Goal: Task Accomplishment & Management: Complete application form

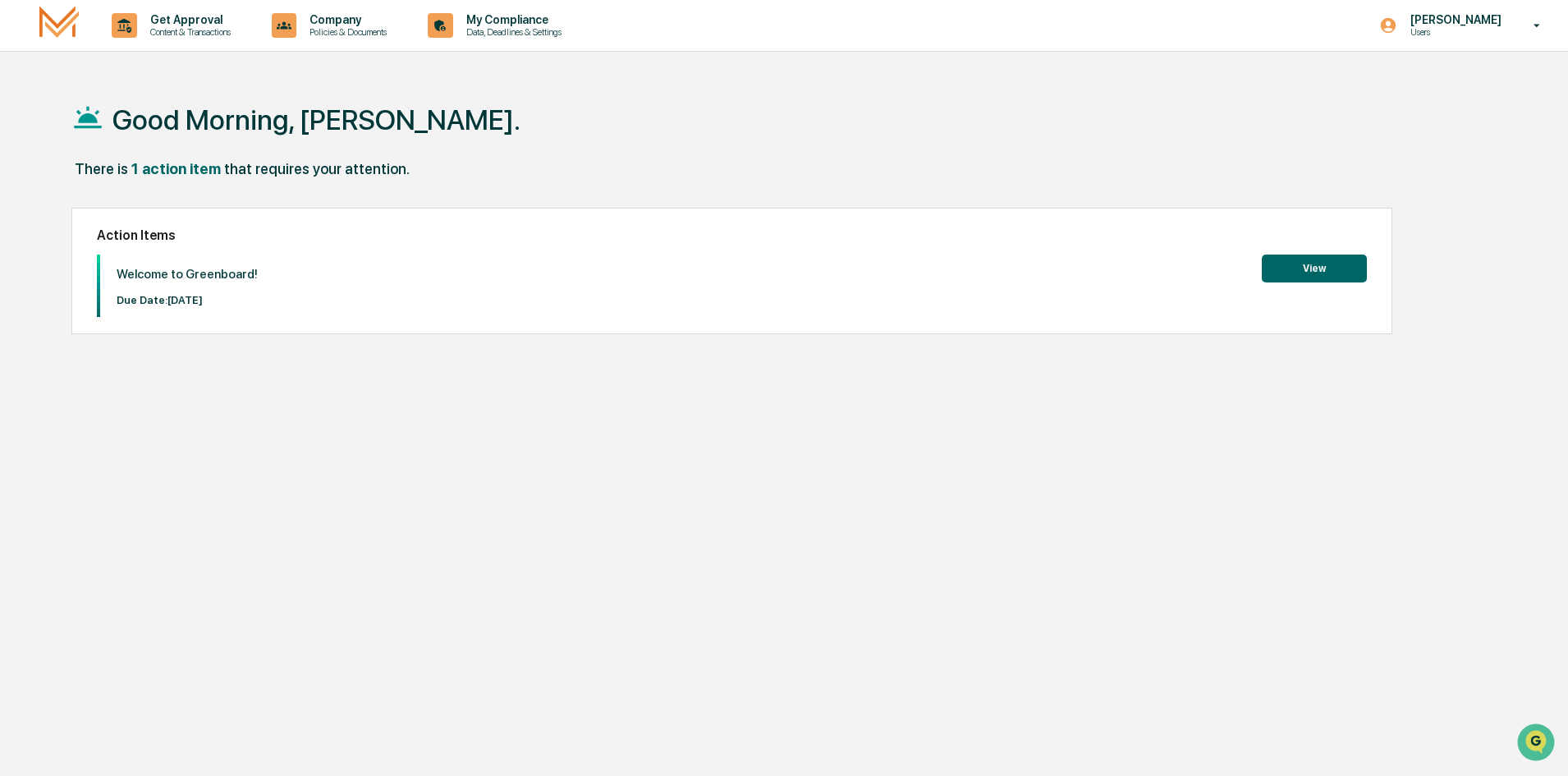
click at [1324, 270] on button "View" at bounding box center [1314, 268] width 105 height 28
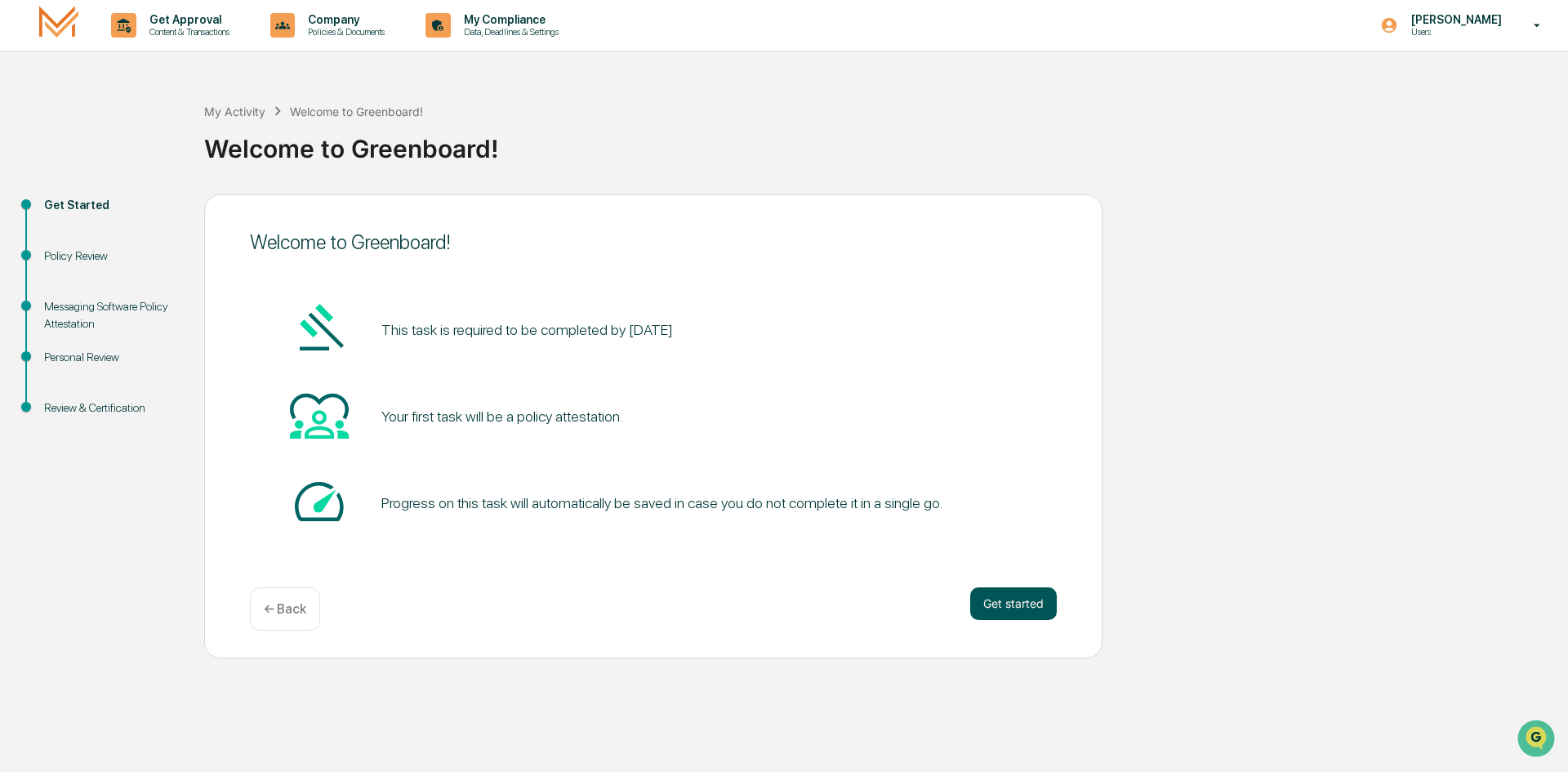
click at [1007, 601] on button "Get started" at bounding box center [1014, 604] width 87 height 33
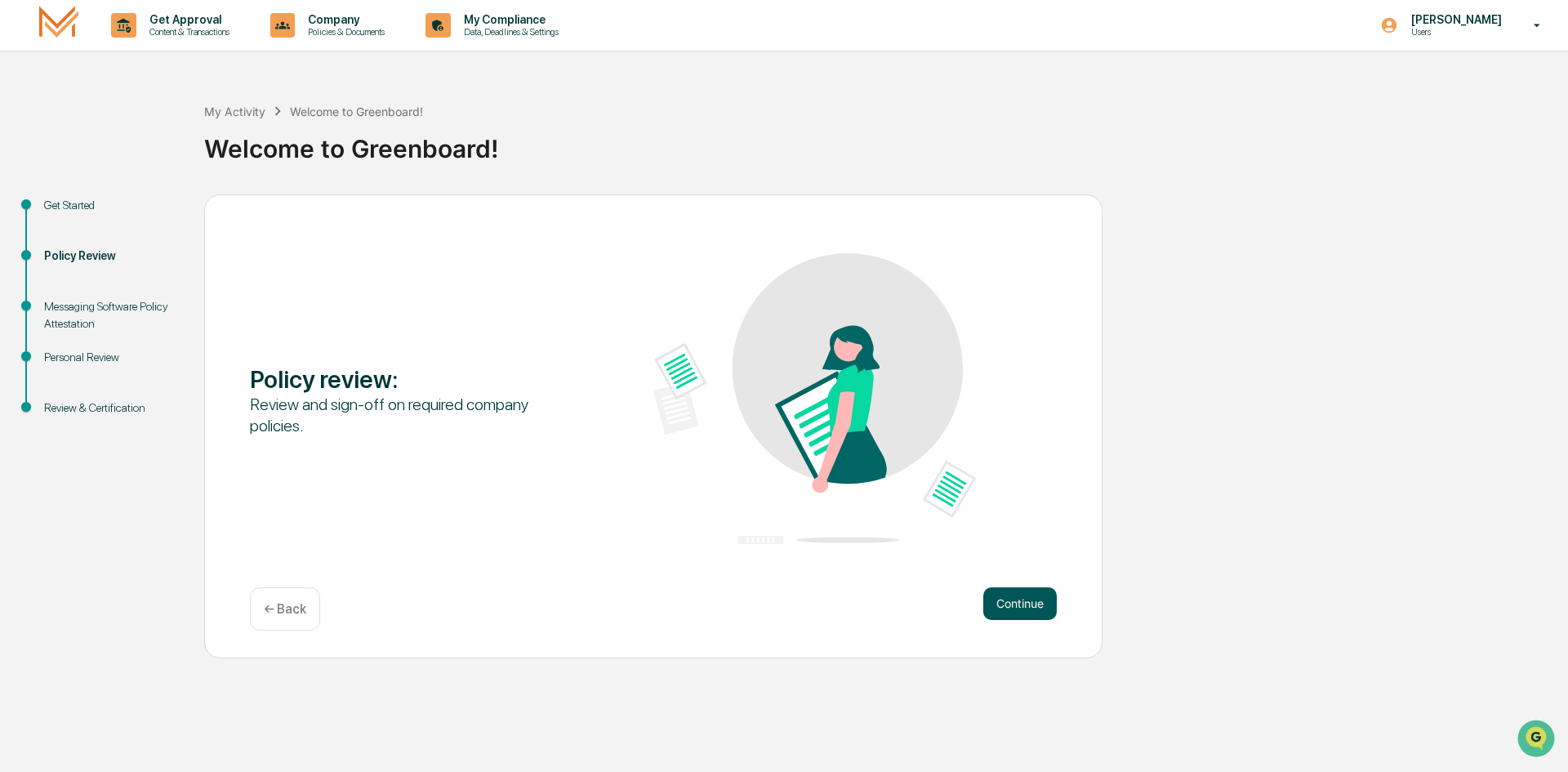
click at [1029, 604] on button "Continue" at bounding box center [1020, 604] width 74 height 33
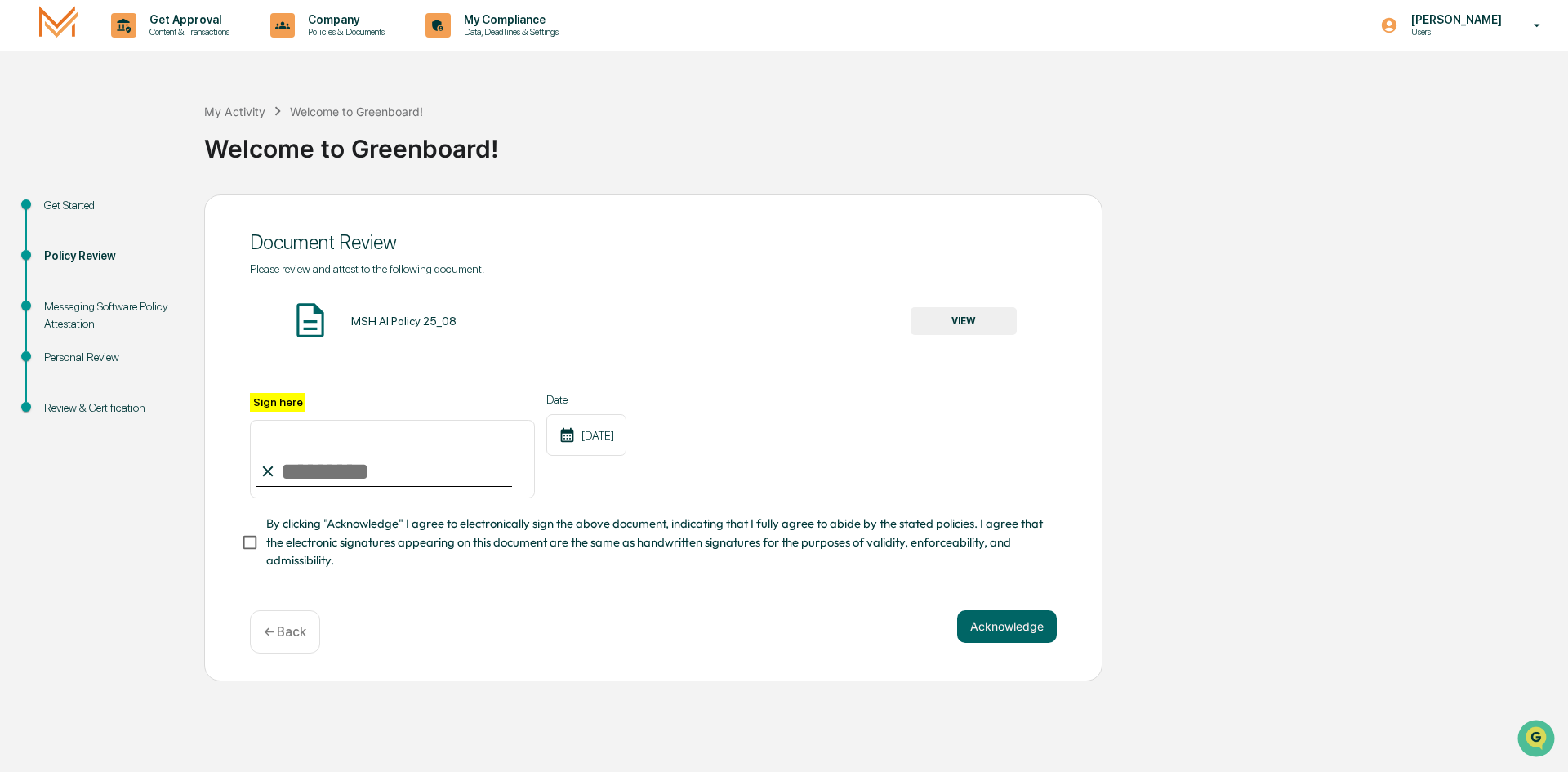
click at [959, 324] on button "VIEW" at bounding box center [963, 321] width 106 height 28
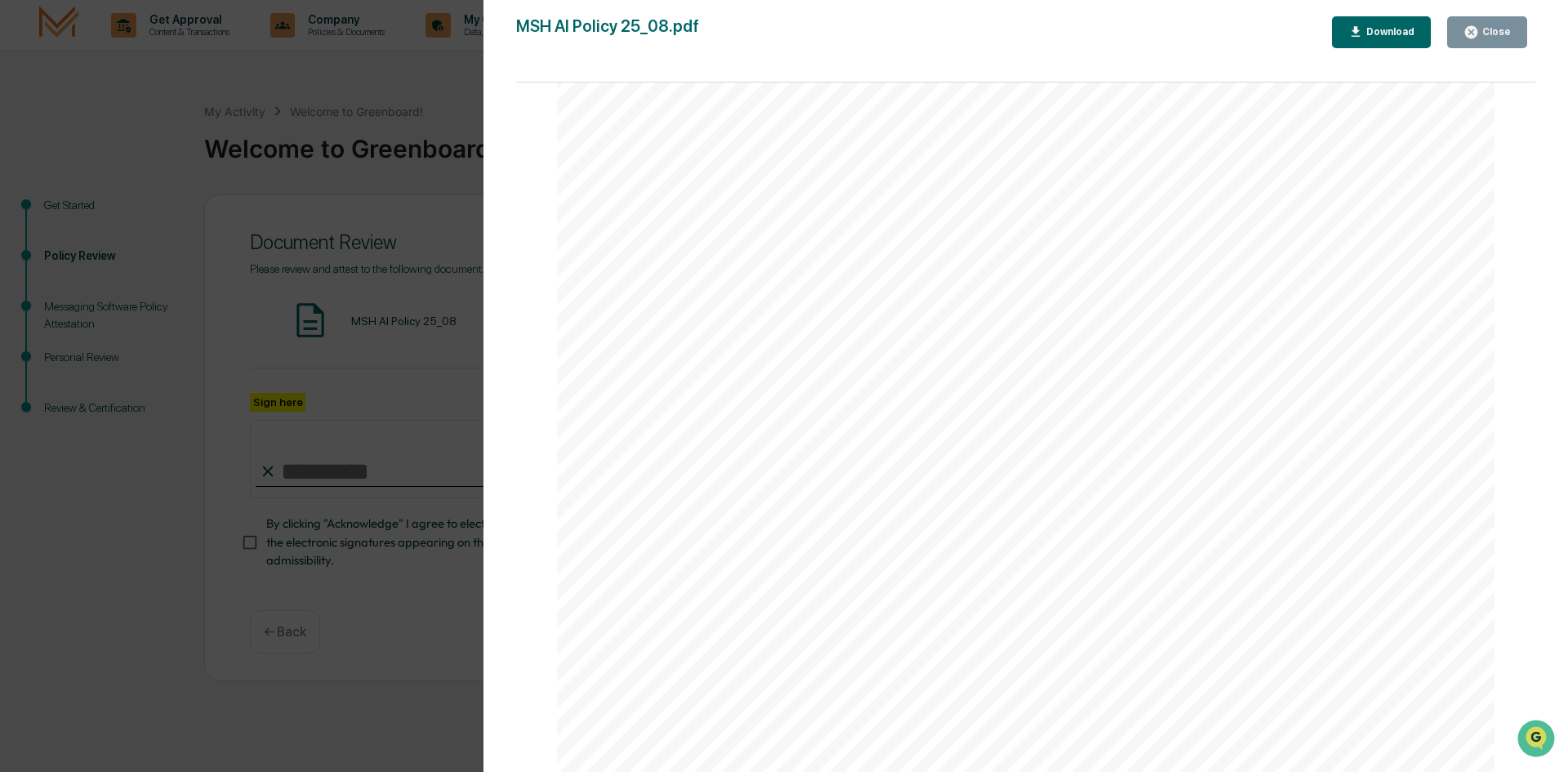
scroll to position [3094, 0]
click at [1503, 30] on div "Close" at bounding box center [1495, 31] width 32 height 11
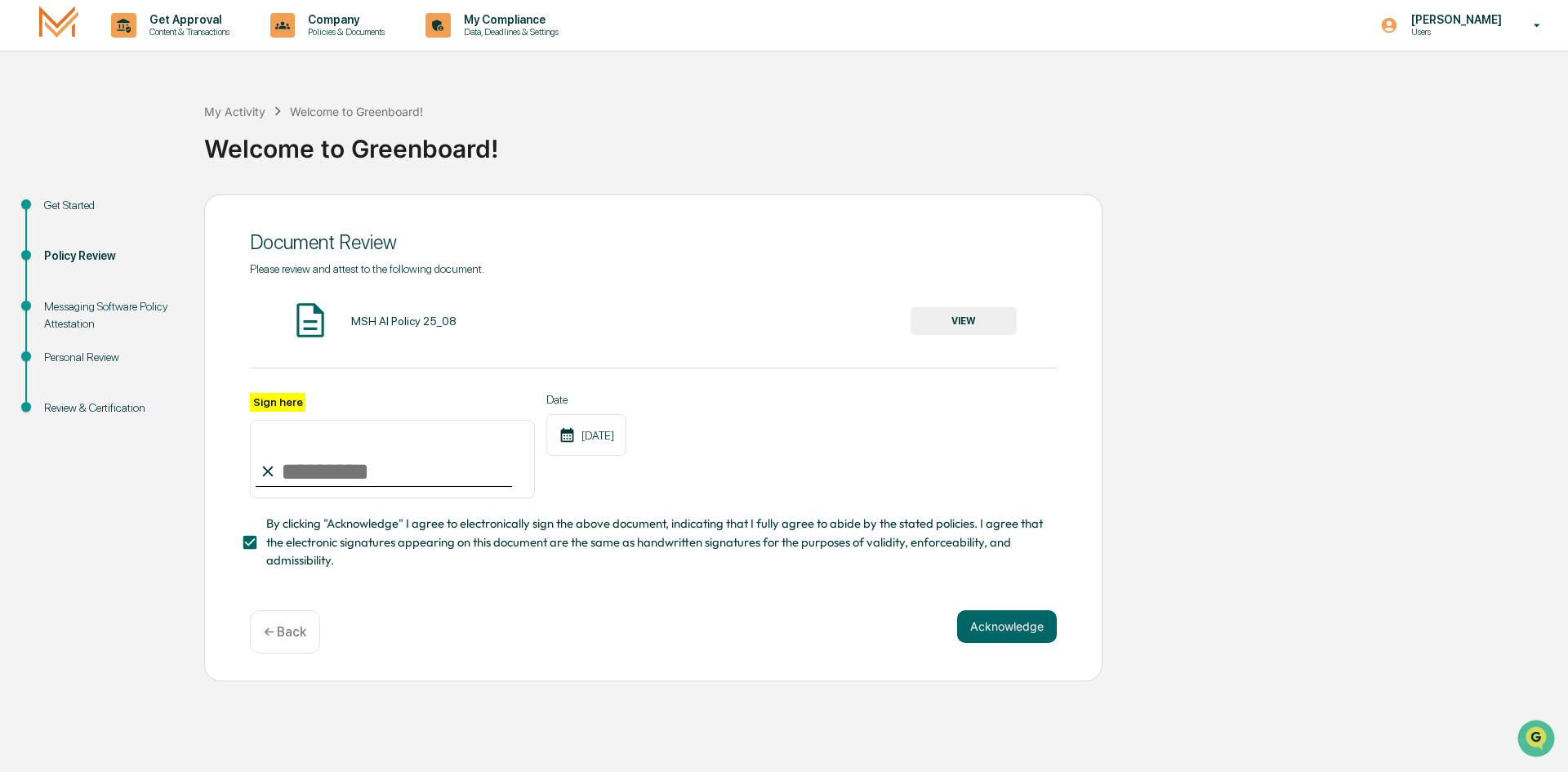
click at [301, 467] on input "Sign here" at bounding box center [393, 459] width 285 height 78
type input "**********"
click at [985, 633] on button "Acknowledge" at bounding box center [1007, 626] width 100 height 33
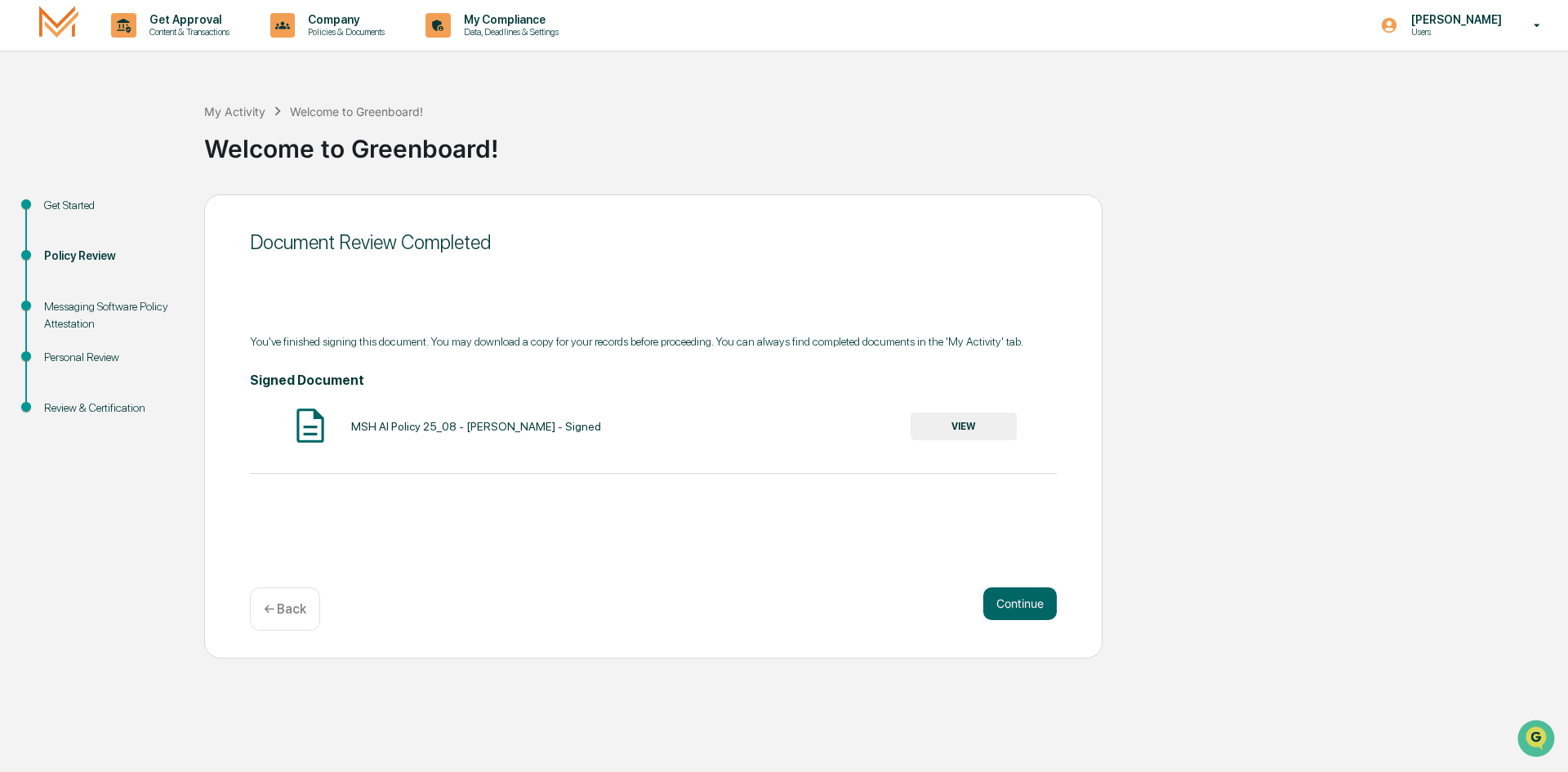
click at [952, 421] on button "VIEW" at bounding box center [963, 426] width 106 height 28
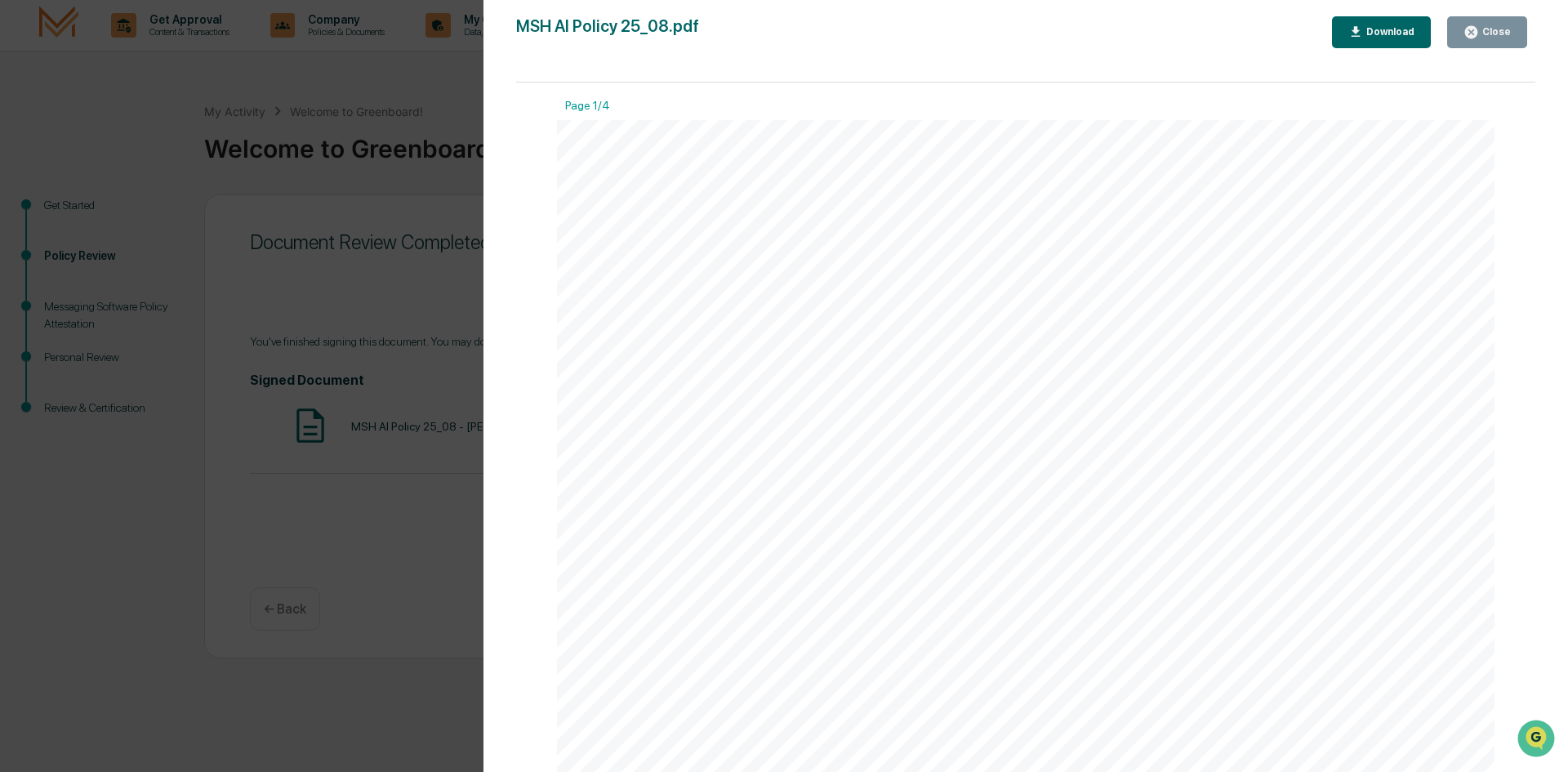
drag, startPoint x: 1538, startPoint y: 146, endPoint x: 1545, endPoint y: 162, distance: 17.5
click at [1545, 162] on div "Version History [DATE] 03:24 PM [PERSON_NAME] MSH AI Policy 25_08.pdf Close Dow…" at bounding box center [1026, 402] width 1085 height 804
click at [1484, 23] on button "Close" at bounding box center [1487, 32] width 80 height 32
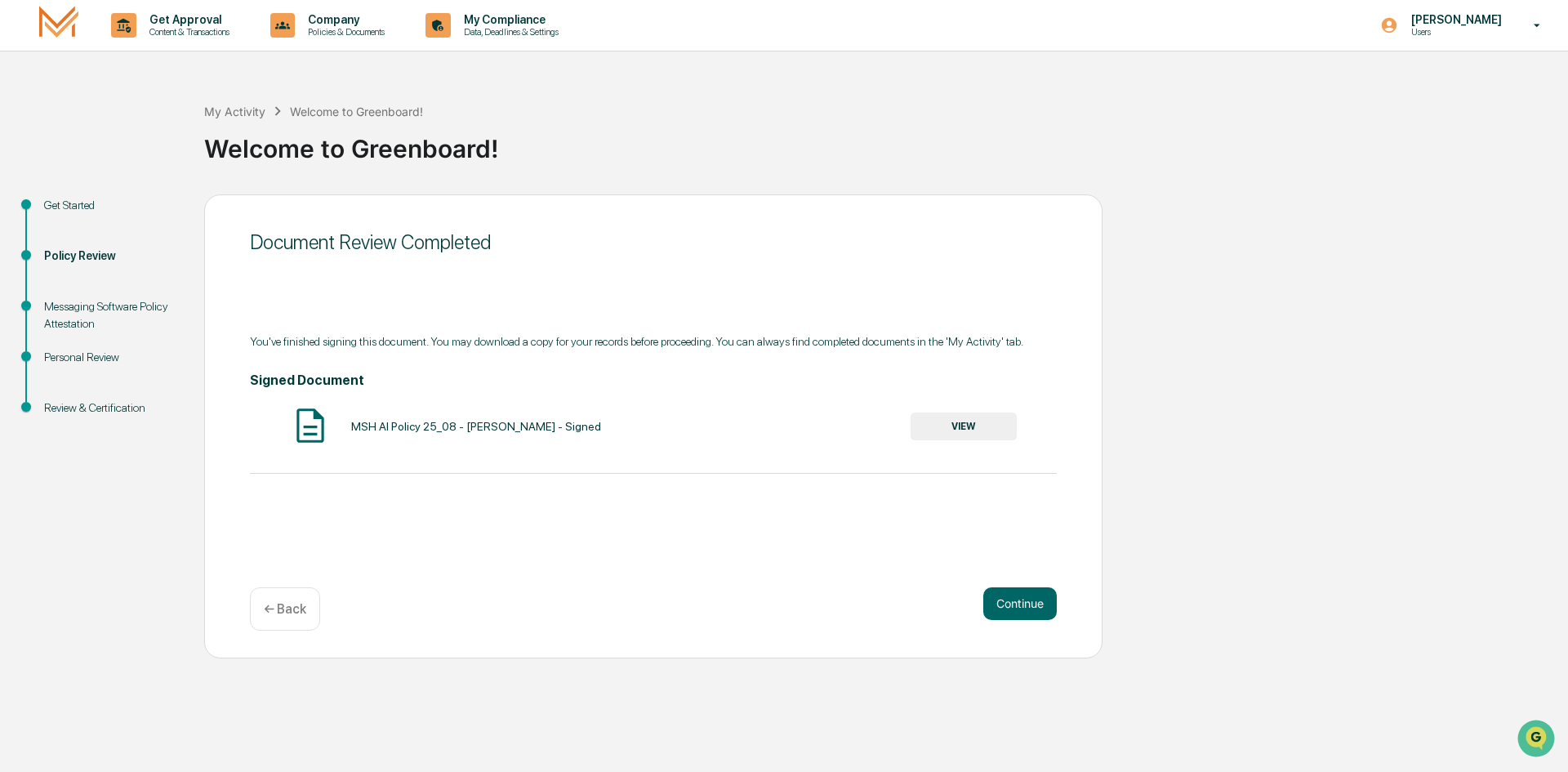
drag, startPoint x: 1039, startPoint y: 581, endPoint x: 1035, endPoint y: 592, distance: 11.7
click at [1039, 584] on div "Document Review Completed You've finished signing this document. You may downlo…" at bounding box center [653, 426] width 898 height 464
click at [1031, 600] on button "Continue" at bounding box center [1020, 604] width 74 height 33
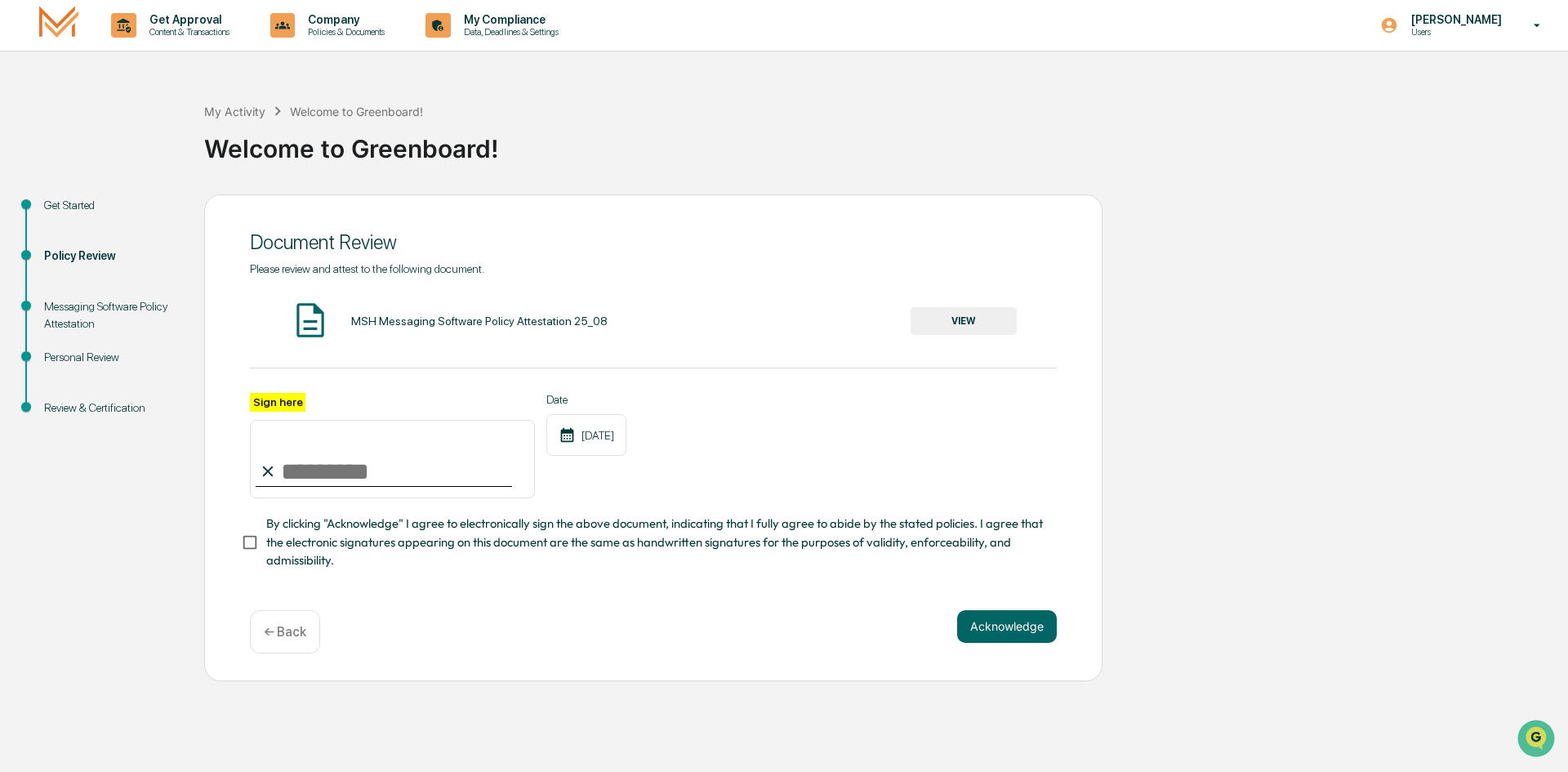
click at [937, 320] on button "VIEW" at bounding box center [963, 321] width 106 height 28
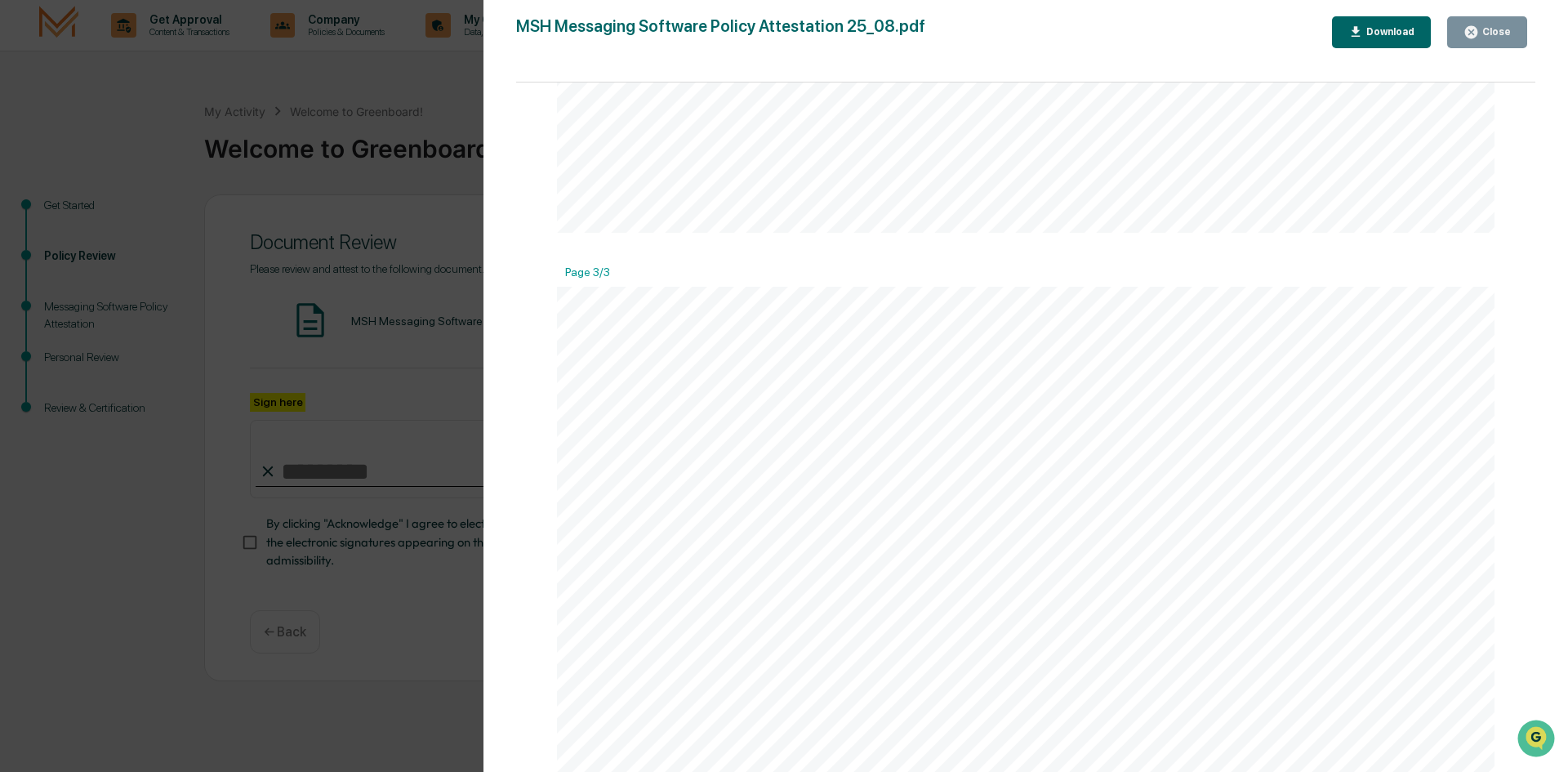
scroll to position [2531, 0]
click at [1480, 43] on button "Close" at bounding box center [1487, 32] width 80 height 32
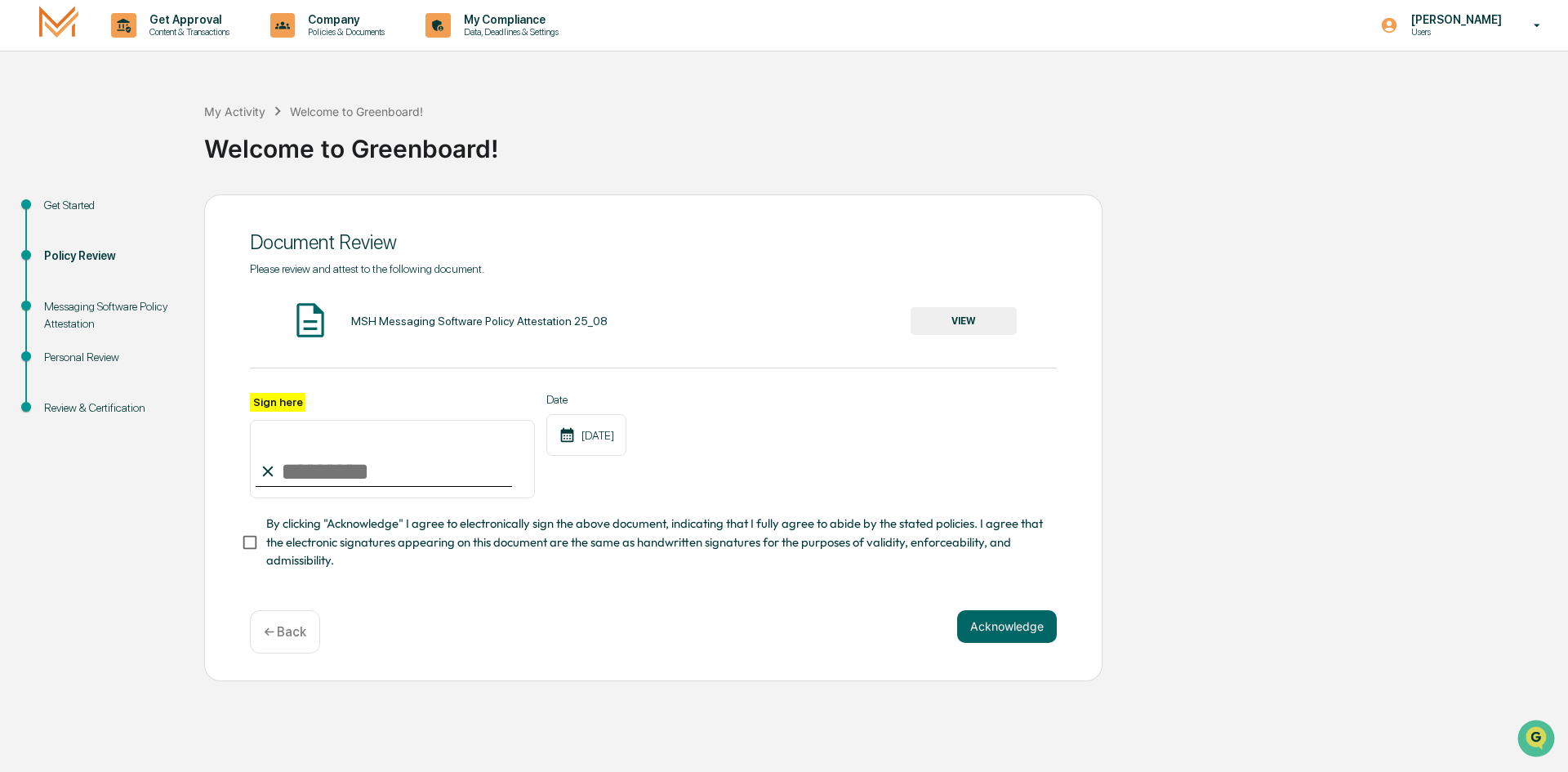
click at [427, 472] on input "Sign here" at bounding box center [393, 459] width 285 height 78
type input "**********"
click at [1044, 637] on button "Acknowledge" at bounding box center [1007, 626] width 100 height 33
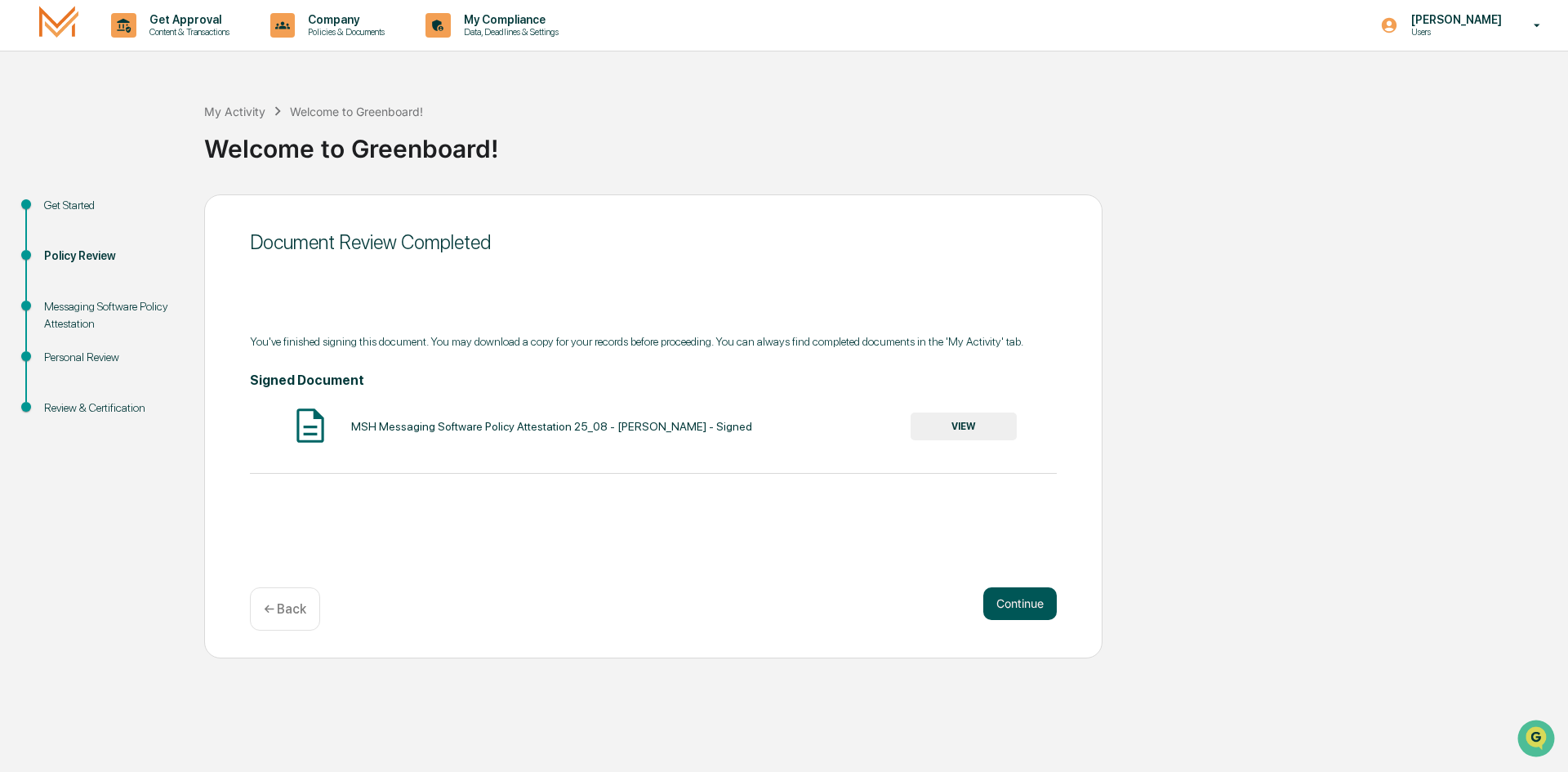
click at [1027, 598] on button "Continue" at bounding box center [1020, 604] width 74 height 33
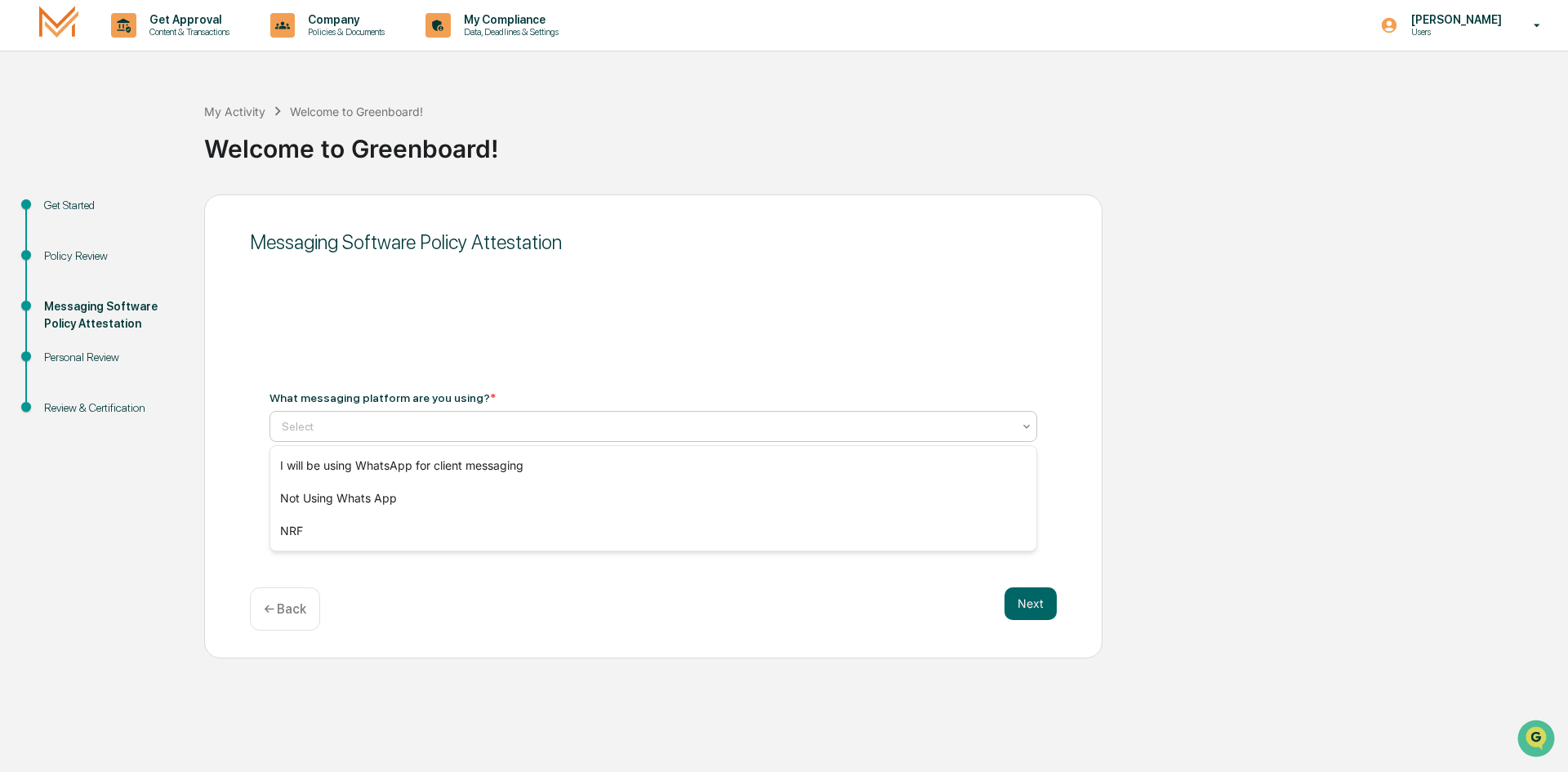
click at [506, 439] on div "Select" at bounding box center [653, 426] width 768 height 31
click at [389, 502] on div "Not Using Whats App" at bounding box center [653, 498] width 766 height 33
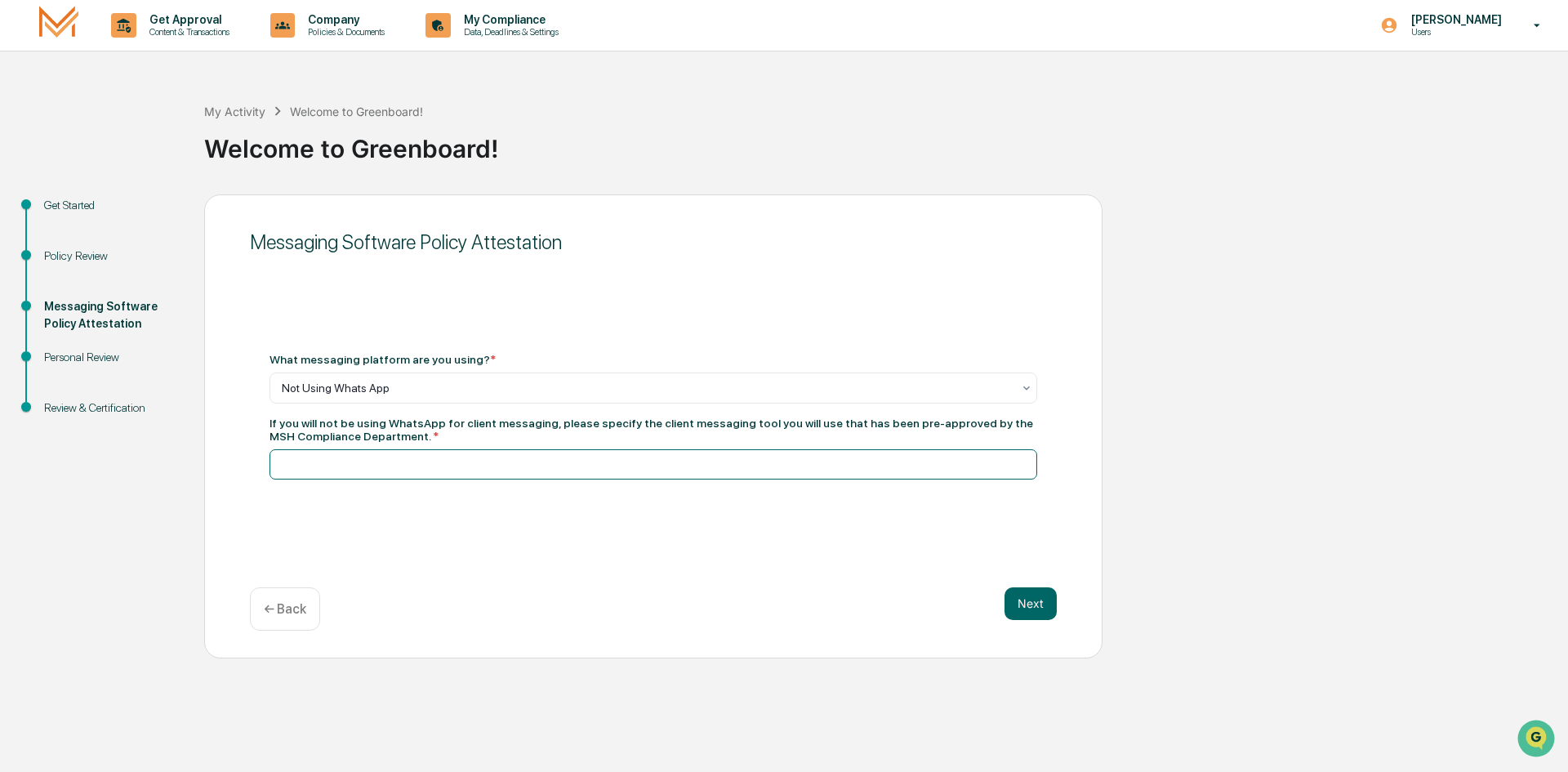
click at [385, 472] on input at bounding box center [653, 464] width 768 height 30
type input "**********"
click at [1039, 613] on button "Next" at bounding box center [1030, 604] width 52 height 33
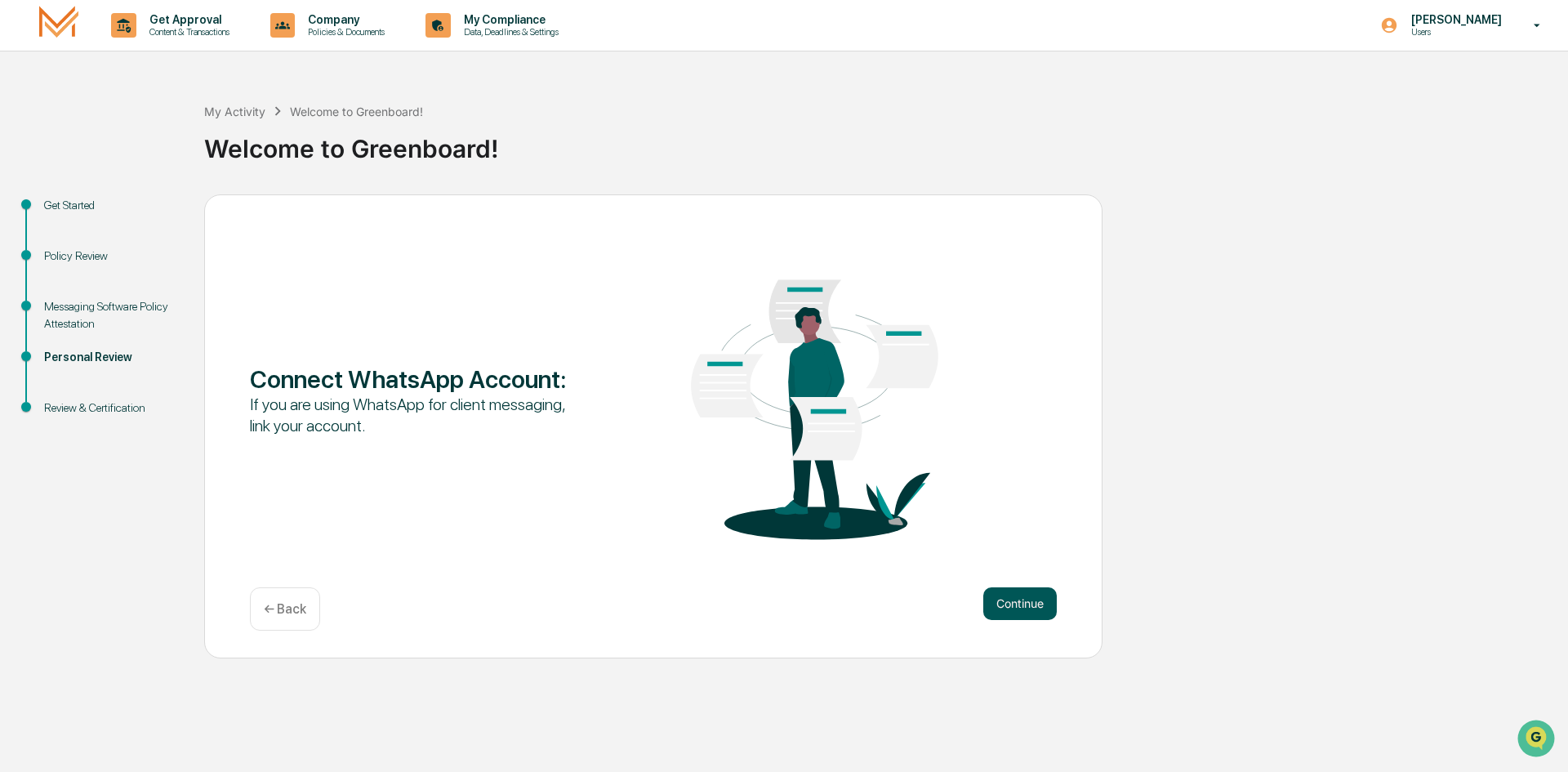
click at [1024, 603] on button "Continue" at bounding box center [1020, 604] width 74 height 33
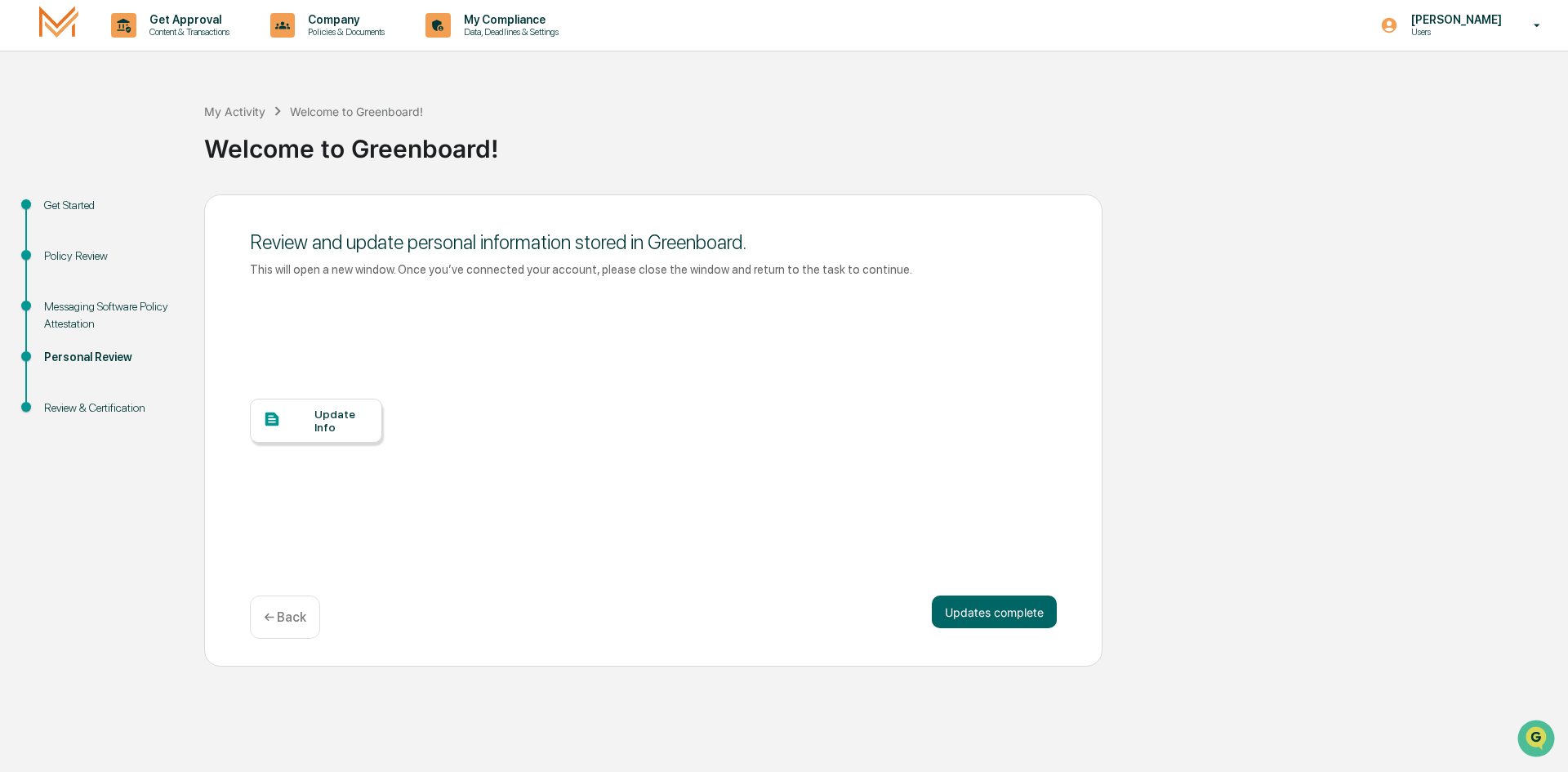
click at [268, 402] on div "Update Info" at bounding box center [316, 420] width 132 height 44
click at [312, 420] on div at bounding box center [288, 420] width 51 height 21
click at [1007, 617] on button "Updates complete" at bounding box center [995, 611] width 125 height 33
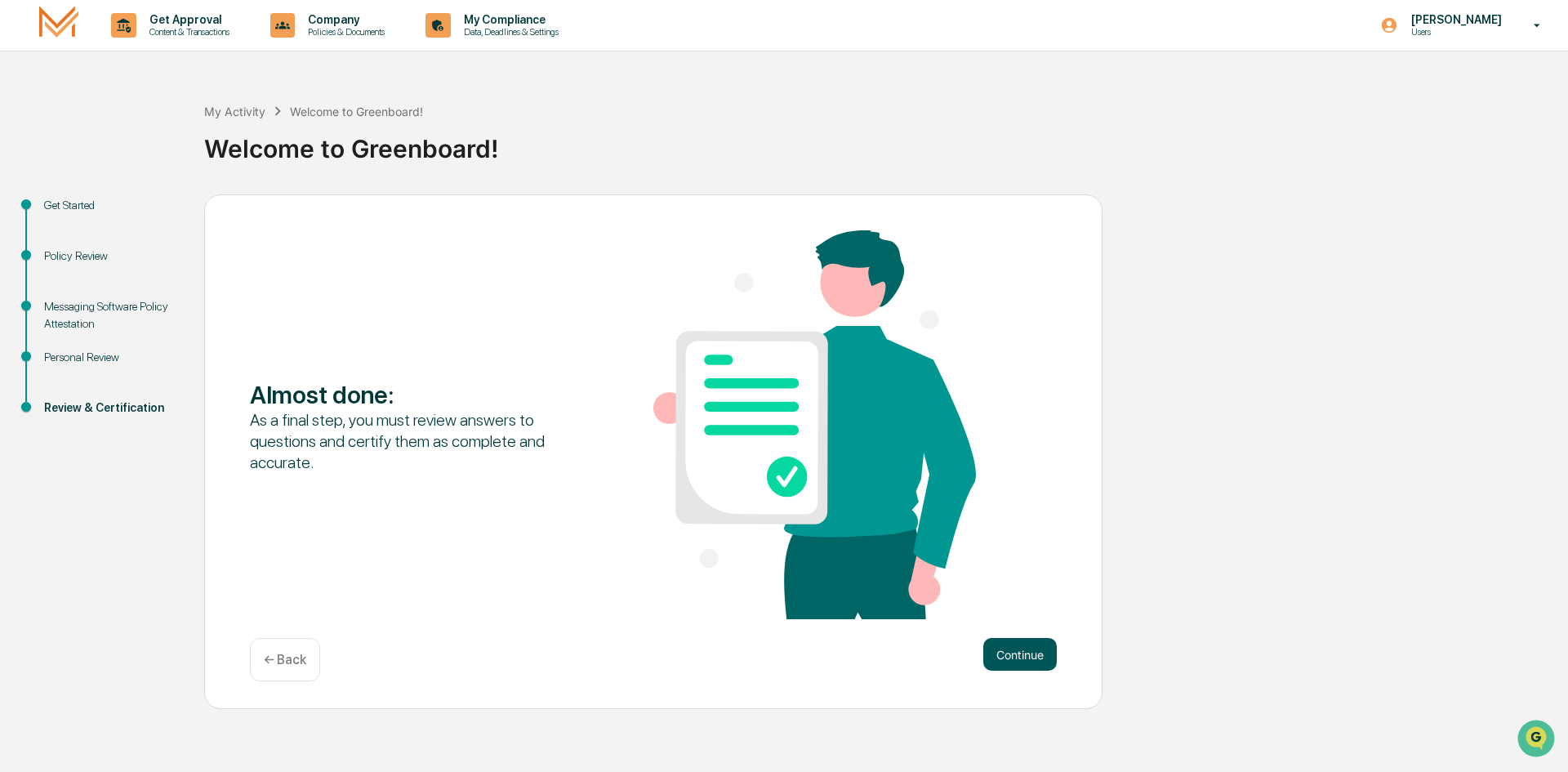
click at [1008, 658] on button "Continue" at bounding box center [1020, 654] width 74 height 33
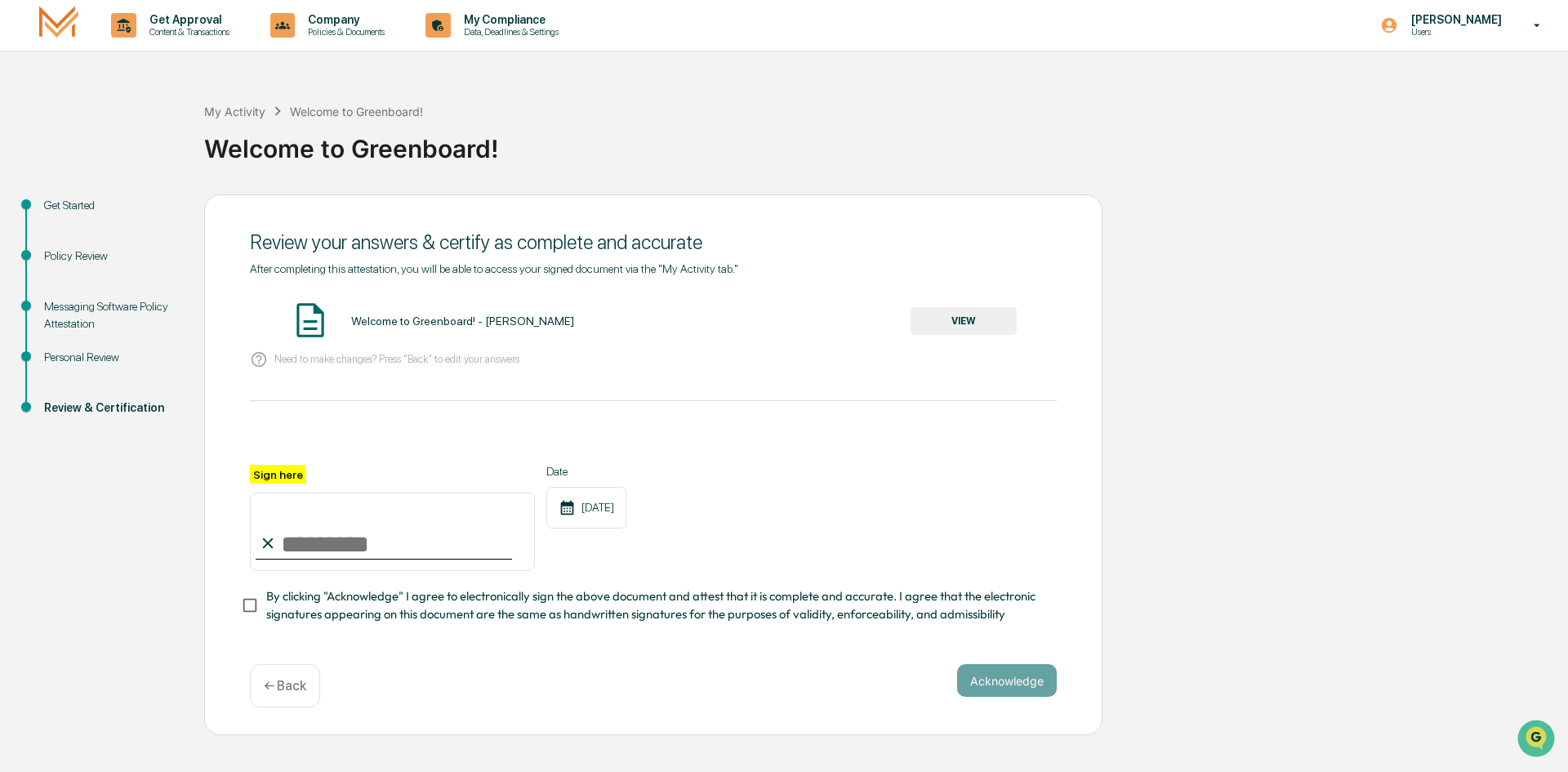
click at [986, 314] on button "VIEW" at bounding box center [963, 321] width 106 height 28
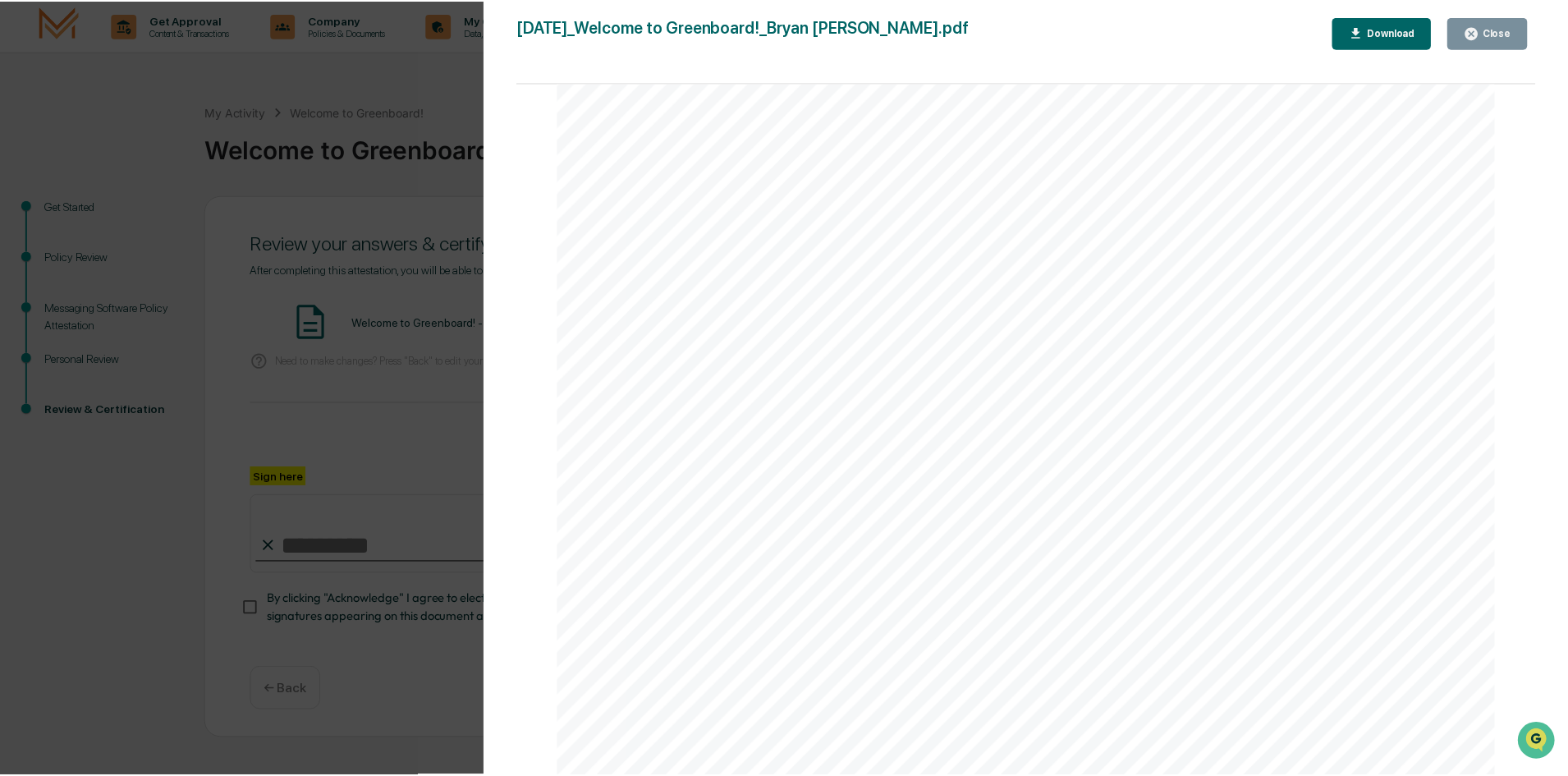
scroll to position [2043, 0]
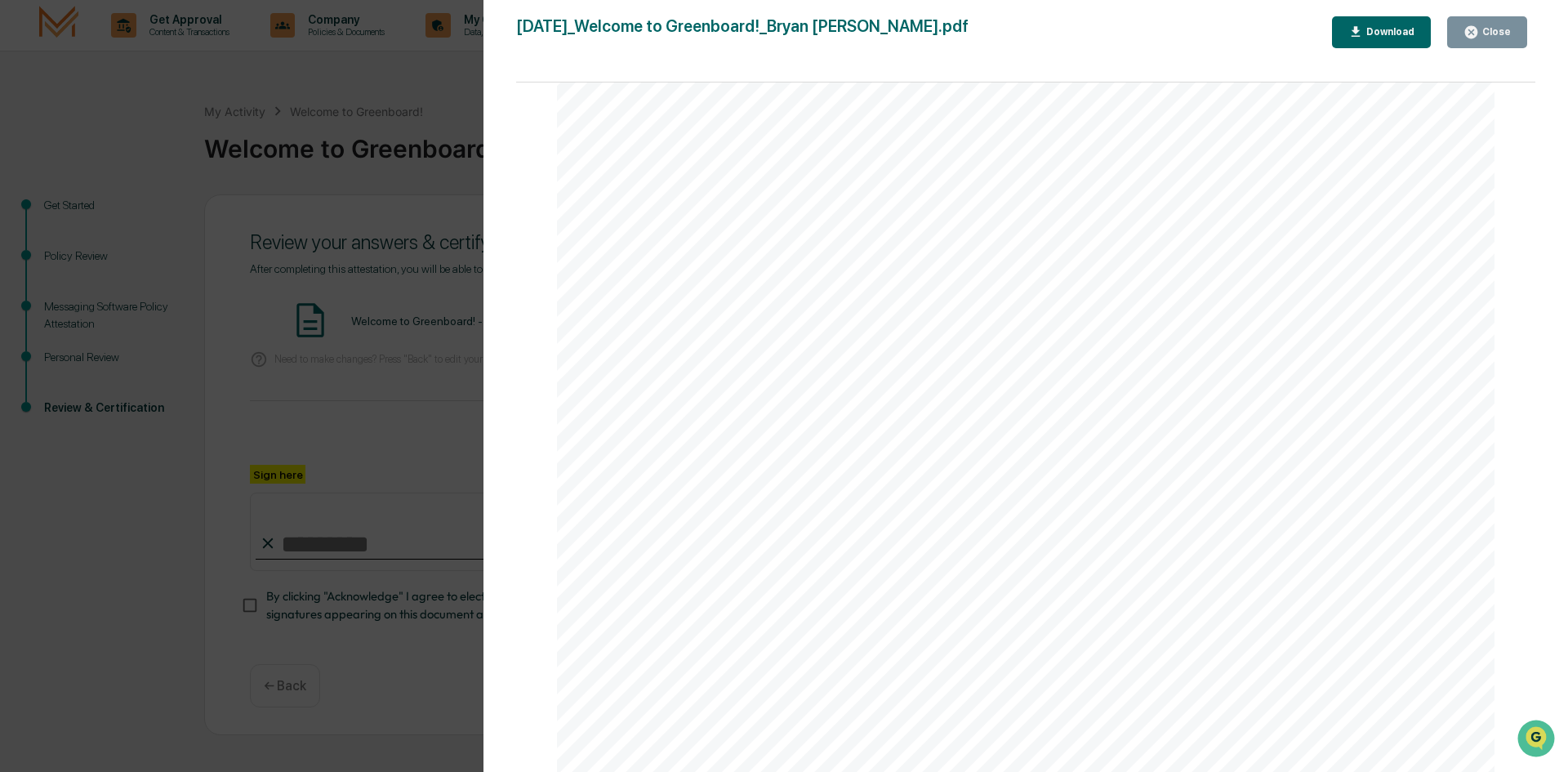
click at [1484, 37] on div "Close" at bounding box center [1487, 32] width 48 height 16
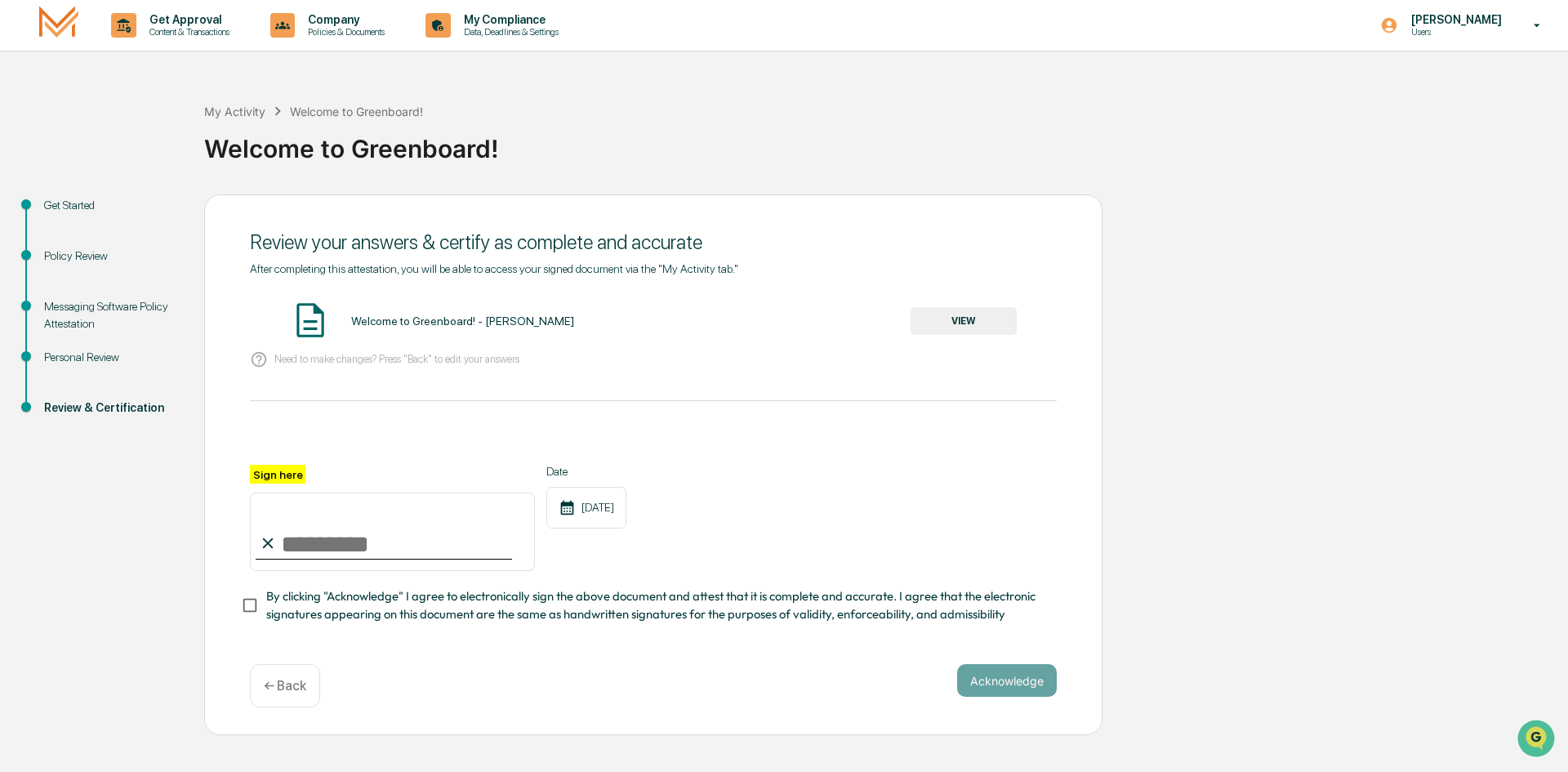
click at [390, 538] on input "Sign here" at bounding box center [393, 531] width 285 height 78
type input "**********"
click at [1004, 680] on button "Acknowledge" at bounding box center [1007, 680] width 100 height 33
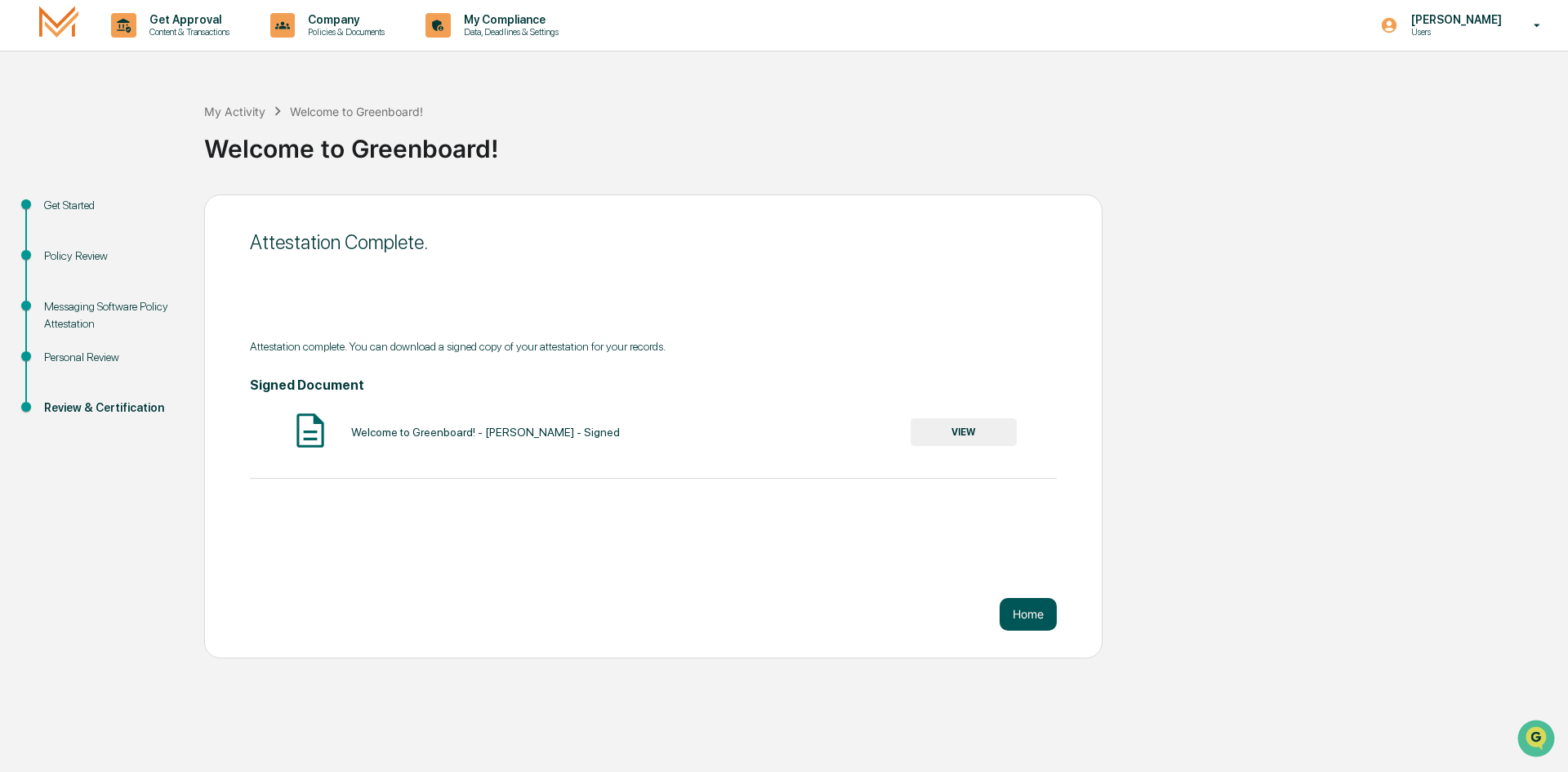
click at [1035, 610] on button "Home" at bounding box center [1029, 614] width 57 height 33
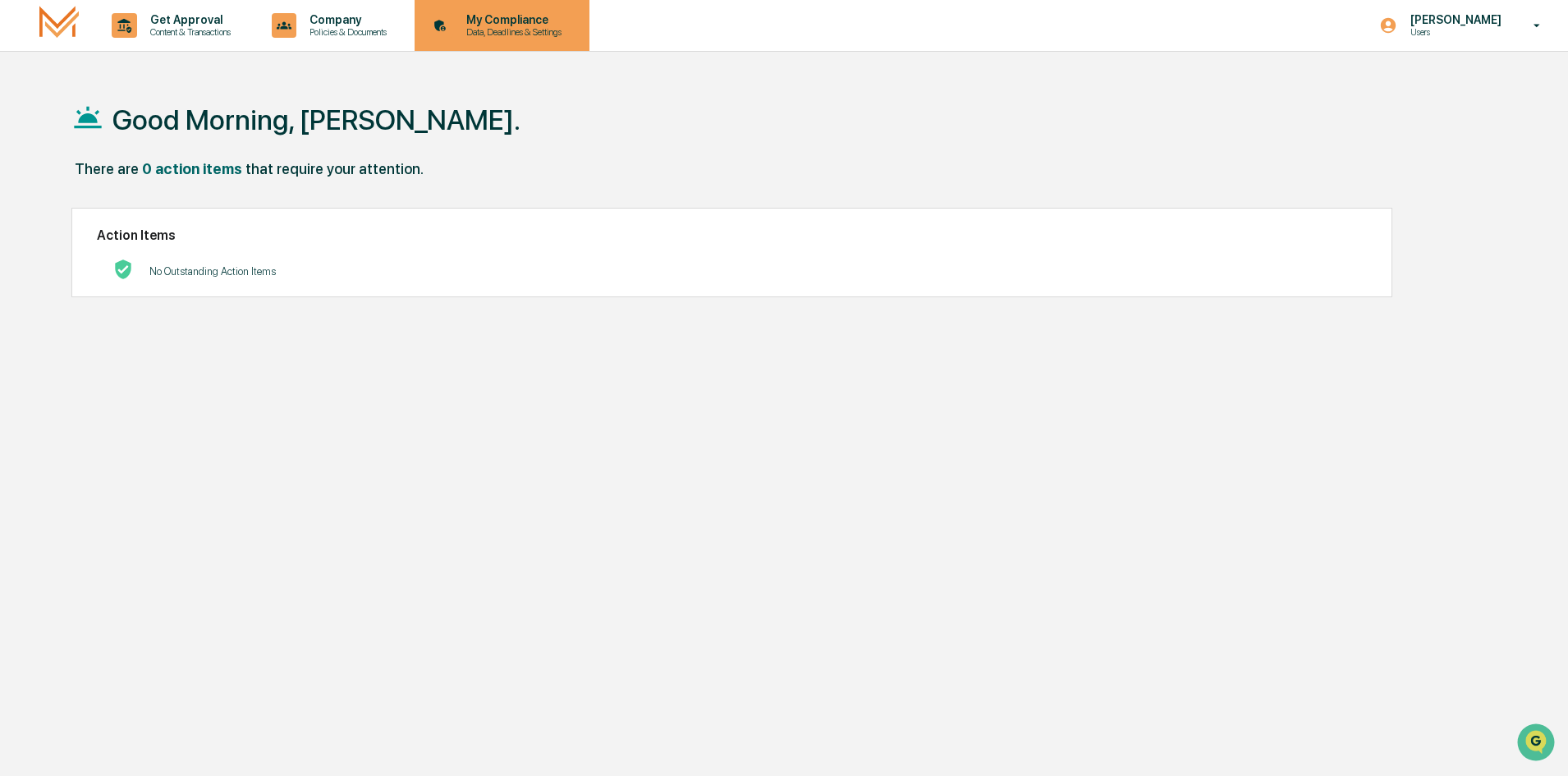
click at [511, 37] on p "Data, Deadlines & Settings" at bounding box center [512, 31] width 117 height 11
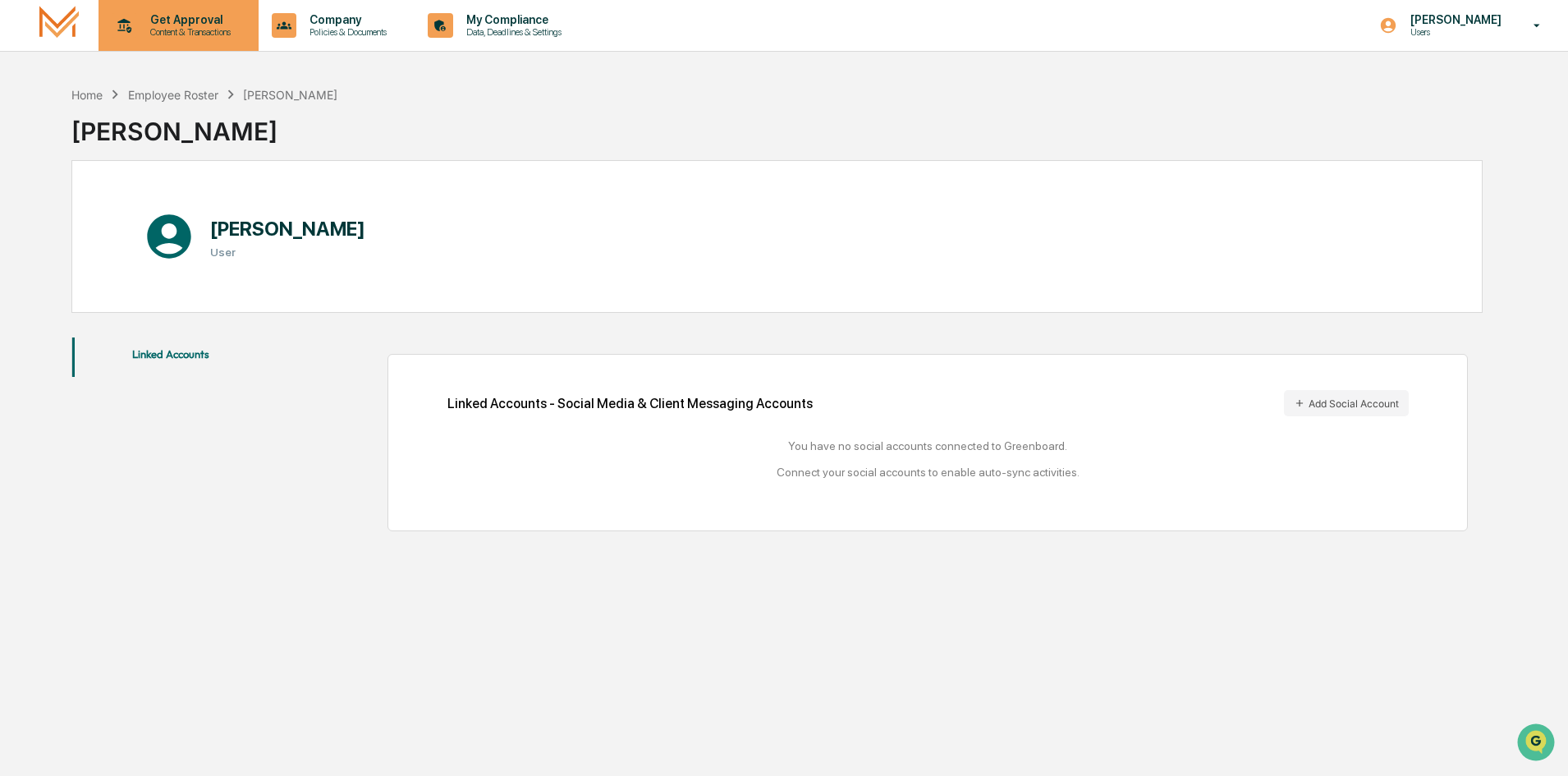
click at [171, 17] on p "Get Approval" at bounding box center [188, 19] width 102 height 13
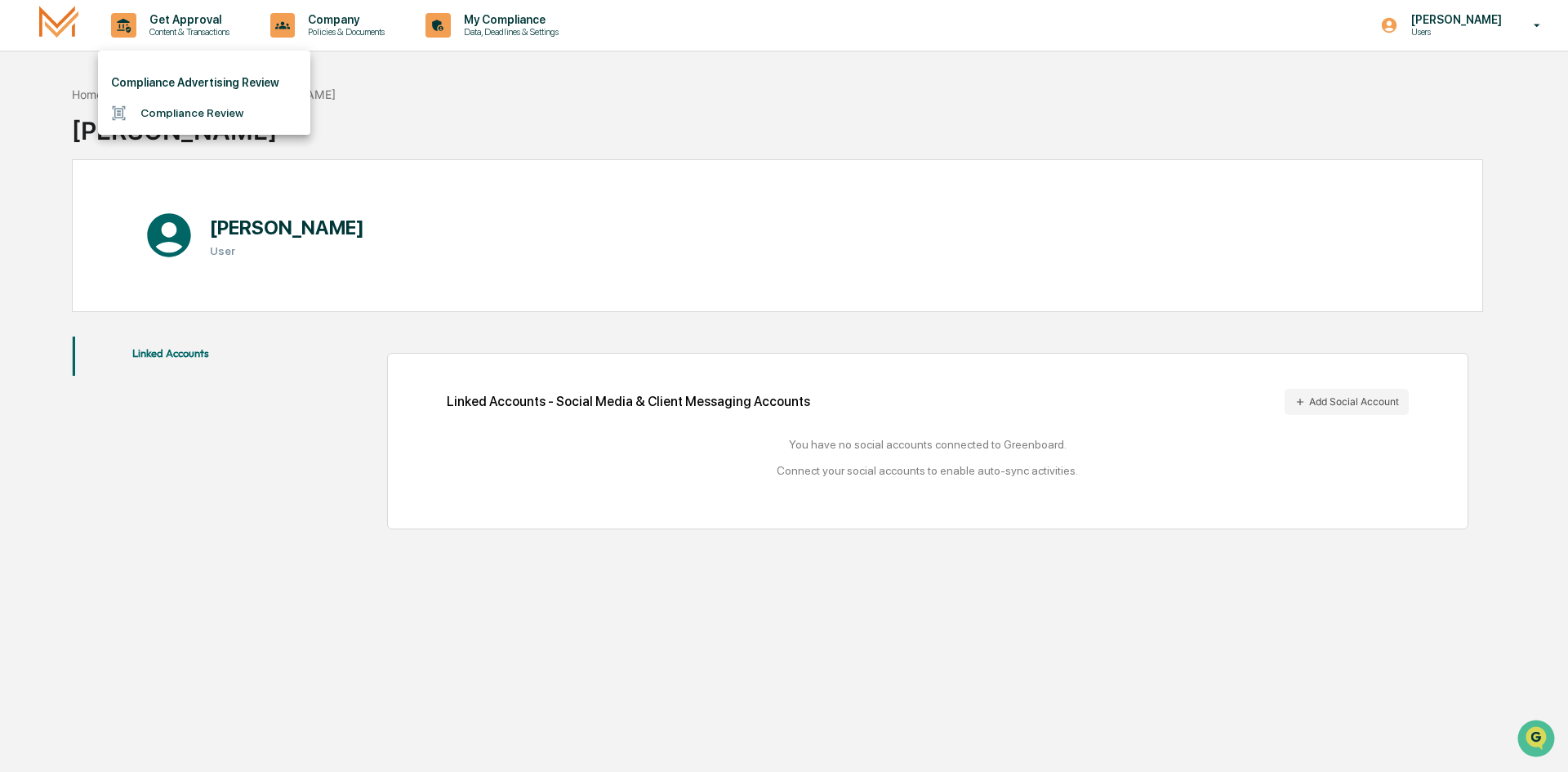
click at [198, 80] on li "Compliance Advertising Review" at bounding box center [204, 82] width 212 height 30
click at [157, 102] on li "Compliance Review" at bounding box center [204, 113] width 212 height 30
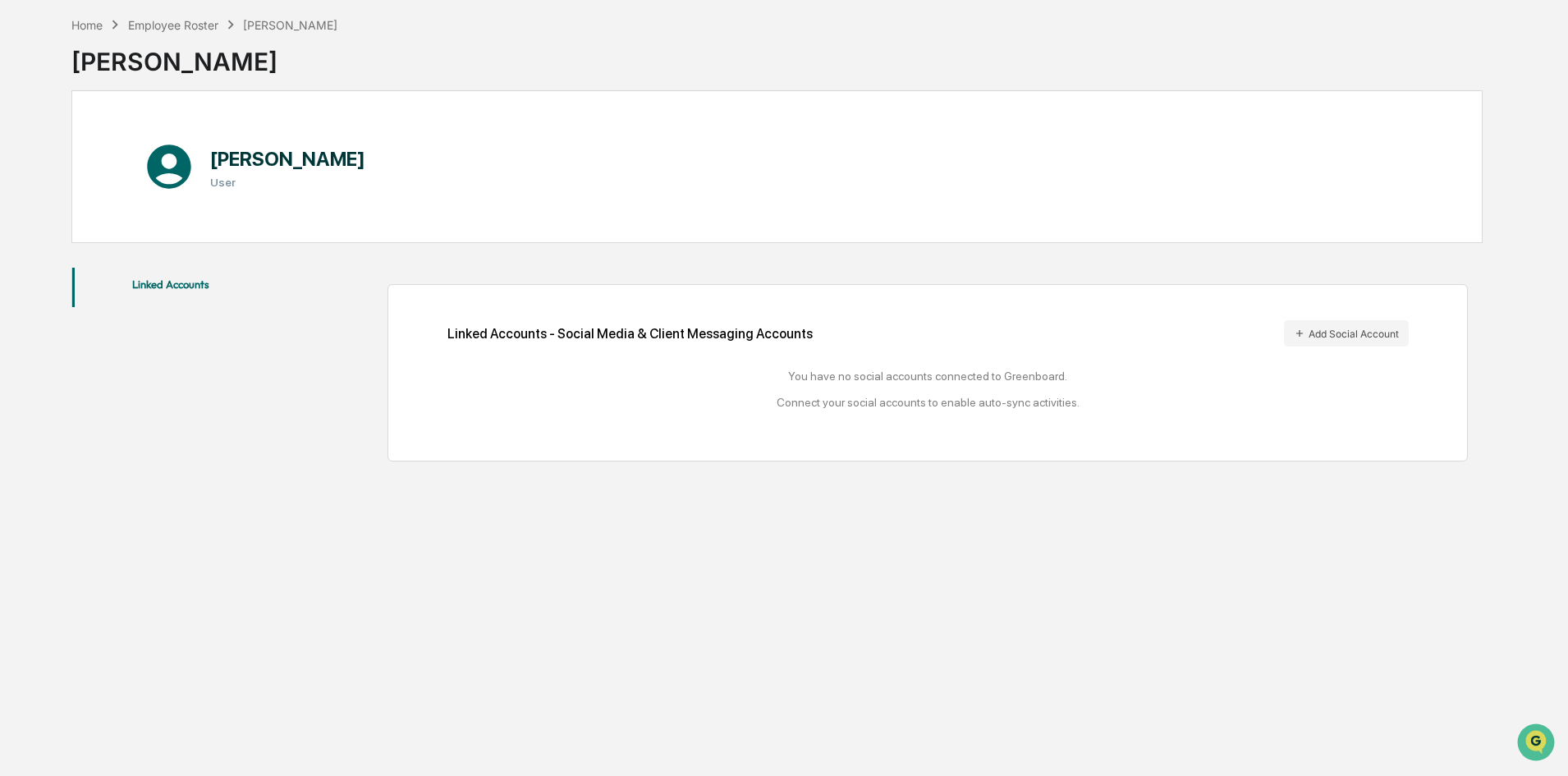
scroll to position [78, 0]
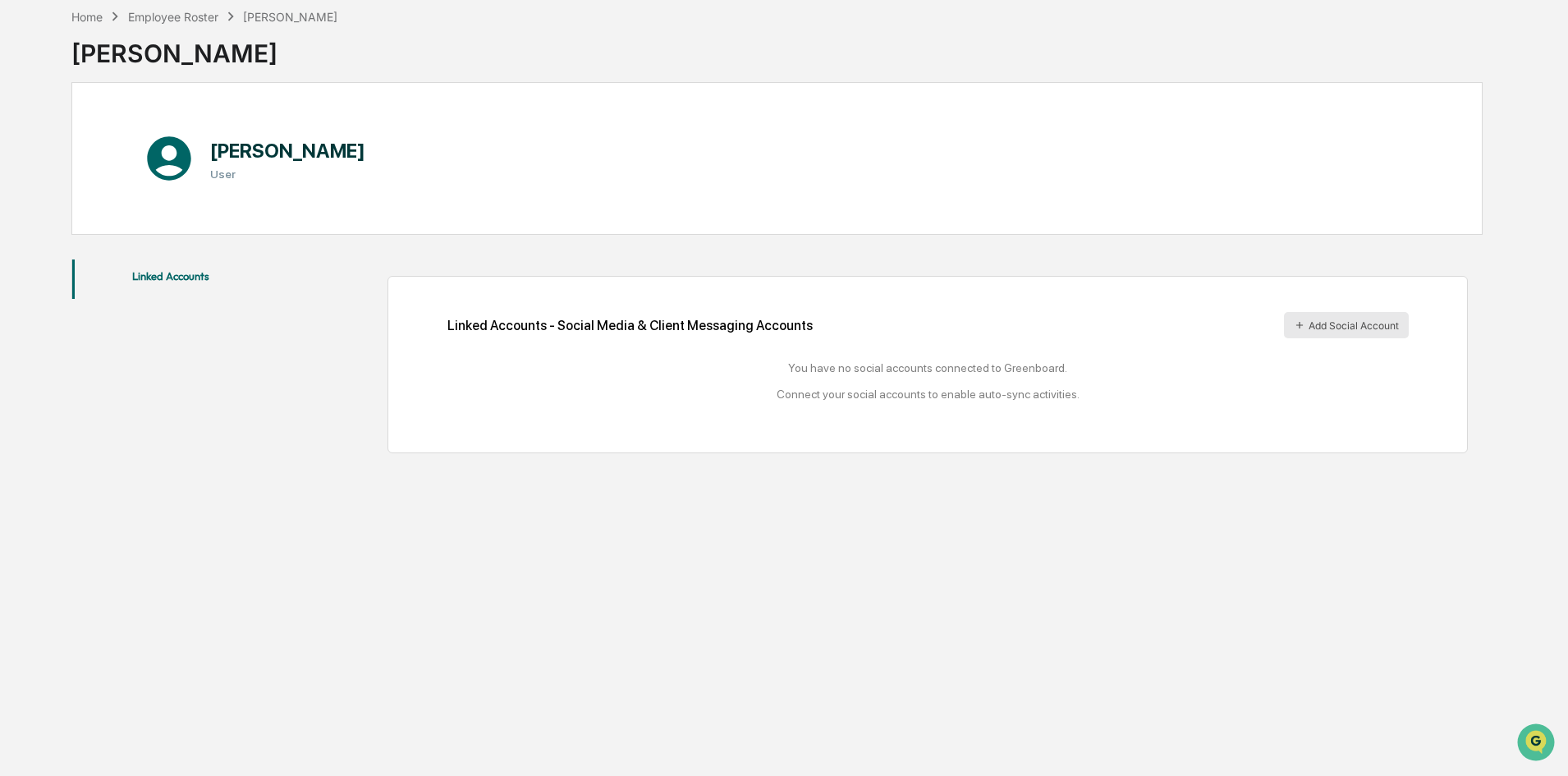
click at [1348, 321] on button "Add Social Account" at bounding box center [1346, 325] width 125 height 26
